Goal: Ask a question

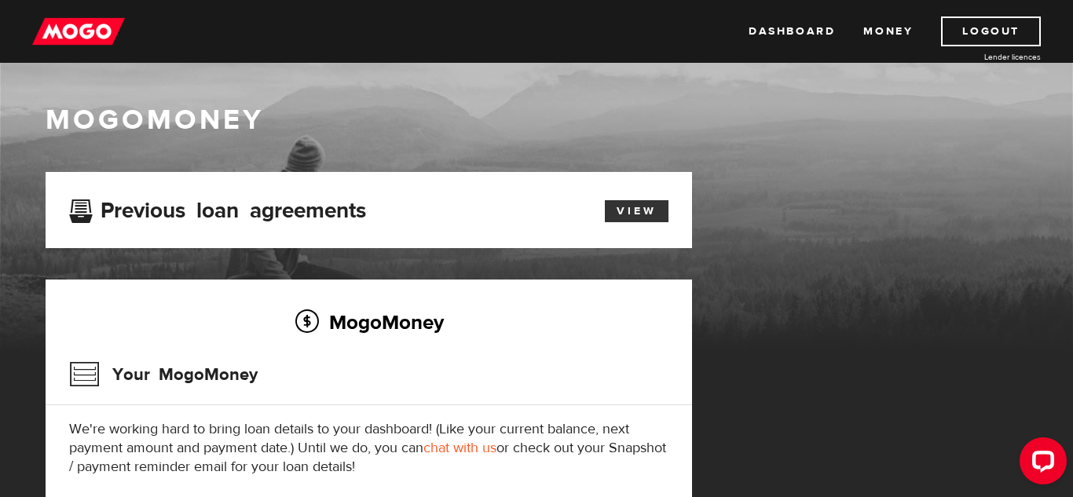
click at [631, 214] on link "View" at bounding box center [637, 211] width 64 height 22
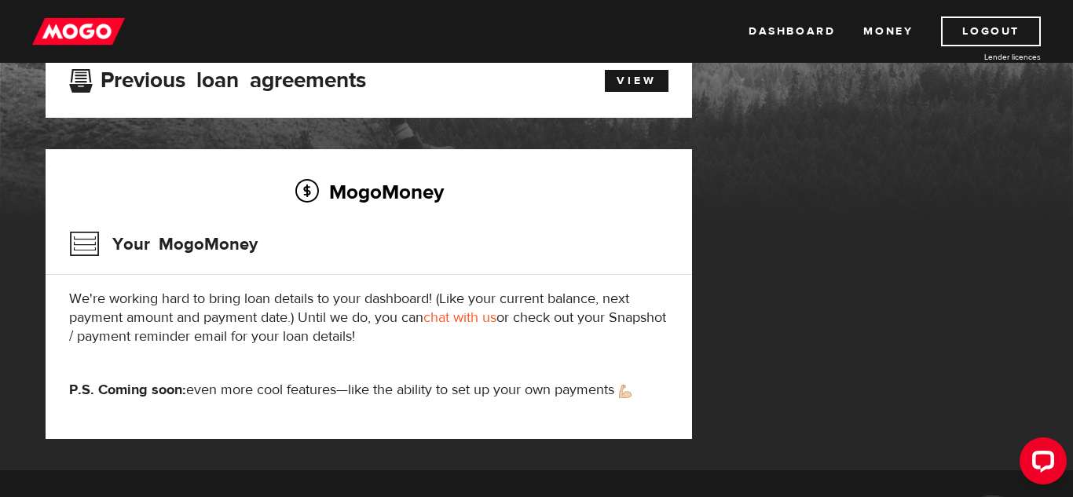
scroll to position [105, 0]
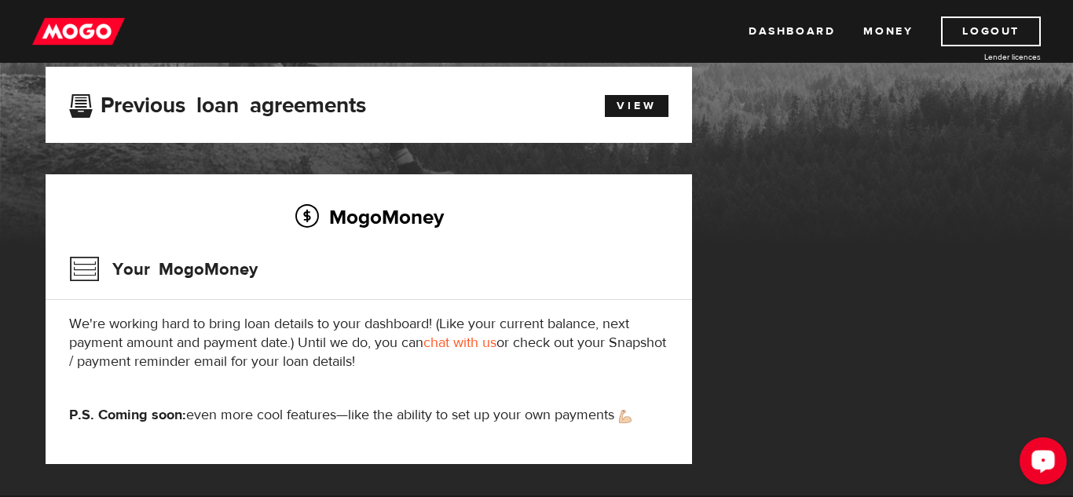
click at [1040, 468] on div "Open LiveChat chat widget" at bounding box center [1043, 460] width 27 height 27
click at [469, 343] on link "chat with us" at bounding box center [460, 343] width 73 height 18
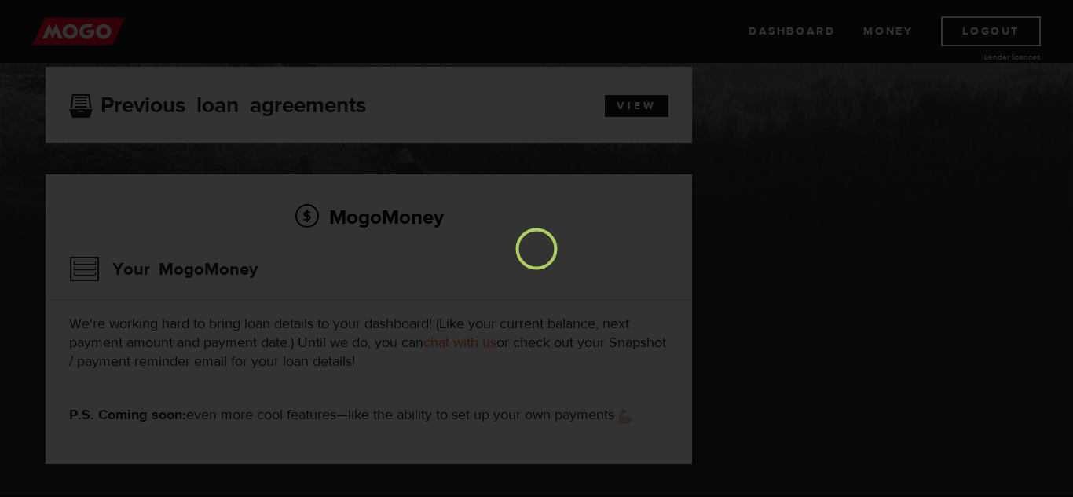
scroll to position [0, 0]
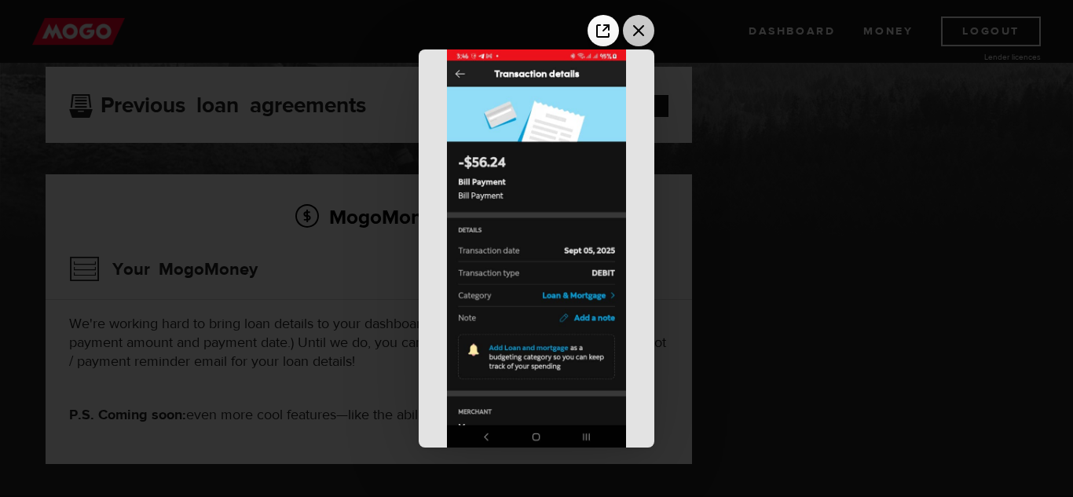
click at [640, 29] on icon "Close the image preview" at bounding box center [638, 30] width 11 height 11
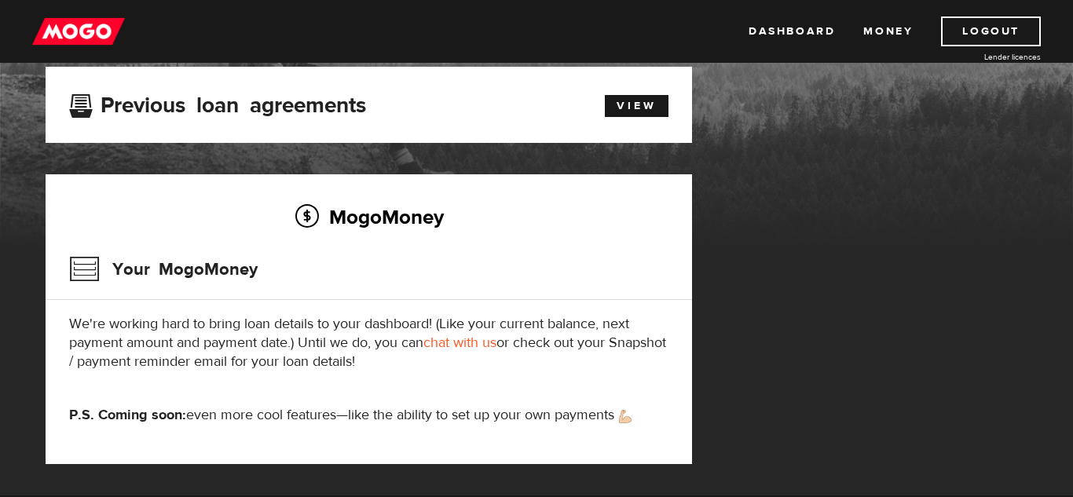
click at [108, 74] on div "Previous loan agreements View" at bounding box center [369, 105] width 647 height 76
